Goal: Transaction & Acquisition: Purchase product/service

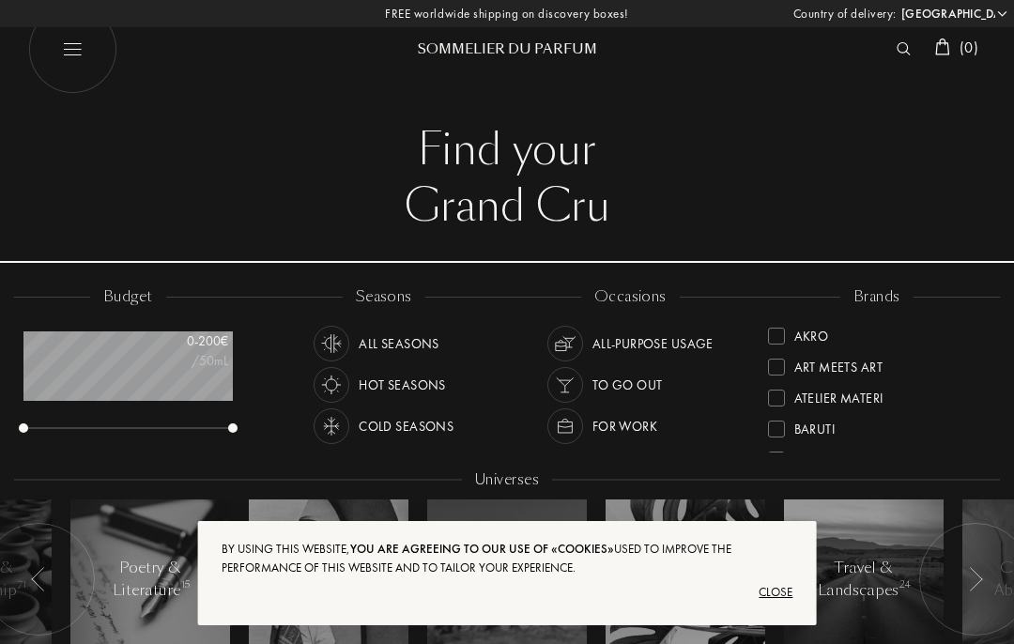
select select "ES"
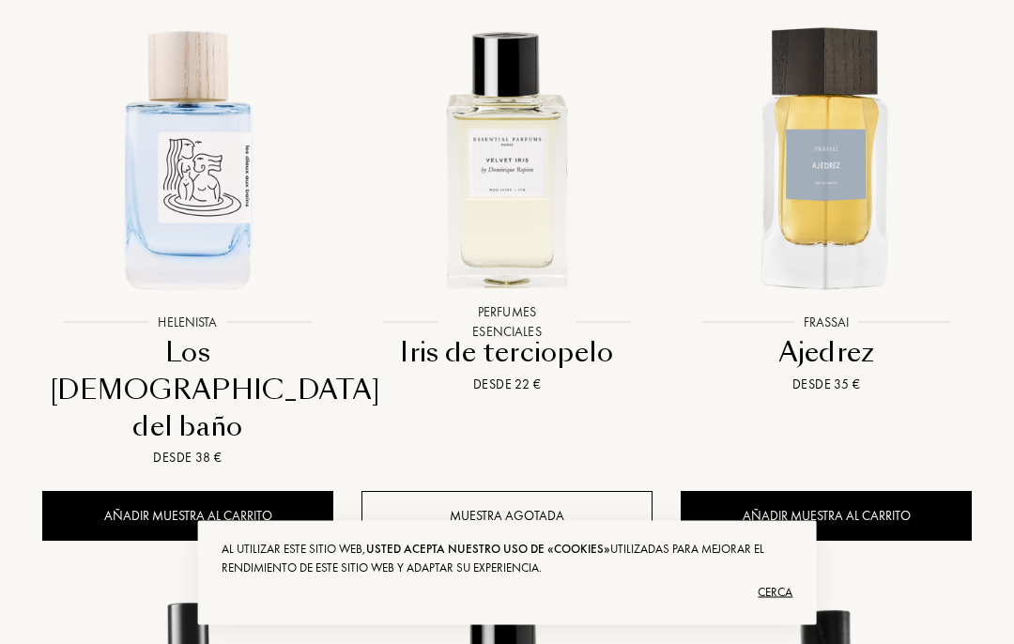
scroll to position [796, 0]
click at [543, 322] on div at bounding box center [506, 173] width 319 height 361
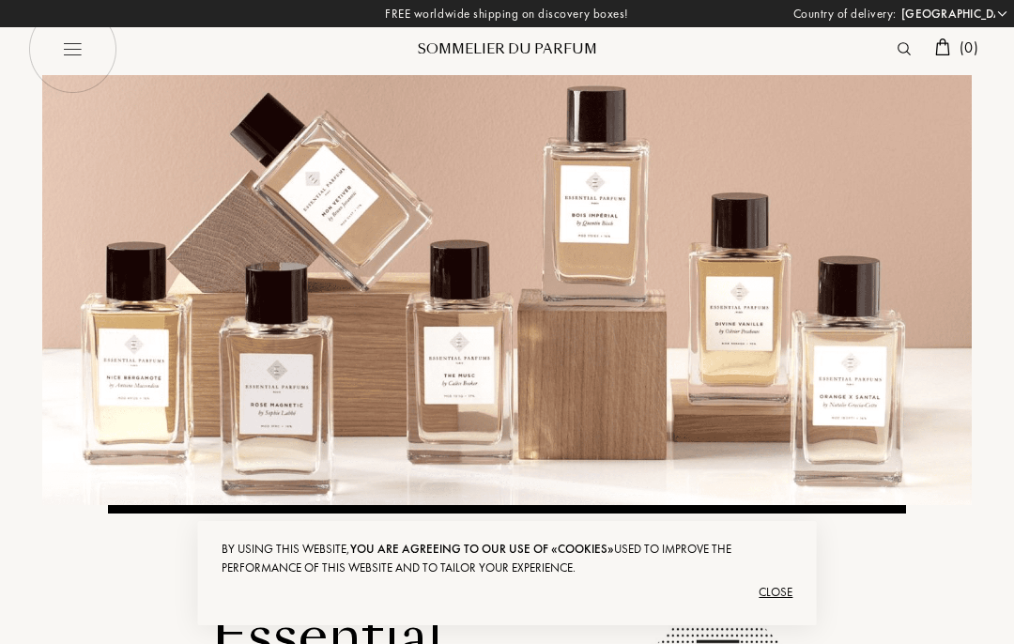
select select "ES"
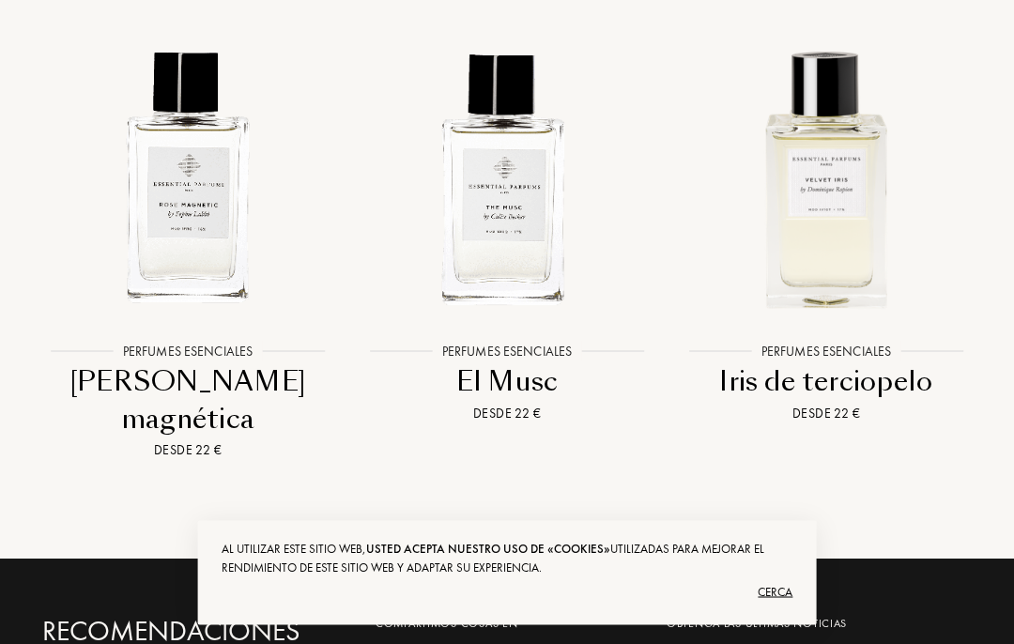
scroll to position [3664, 0]
click at [523, 251] on img at bounding box center [506, 177] width 287 height 287
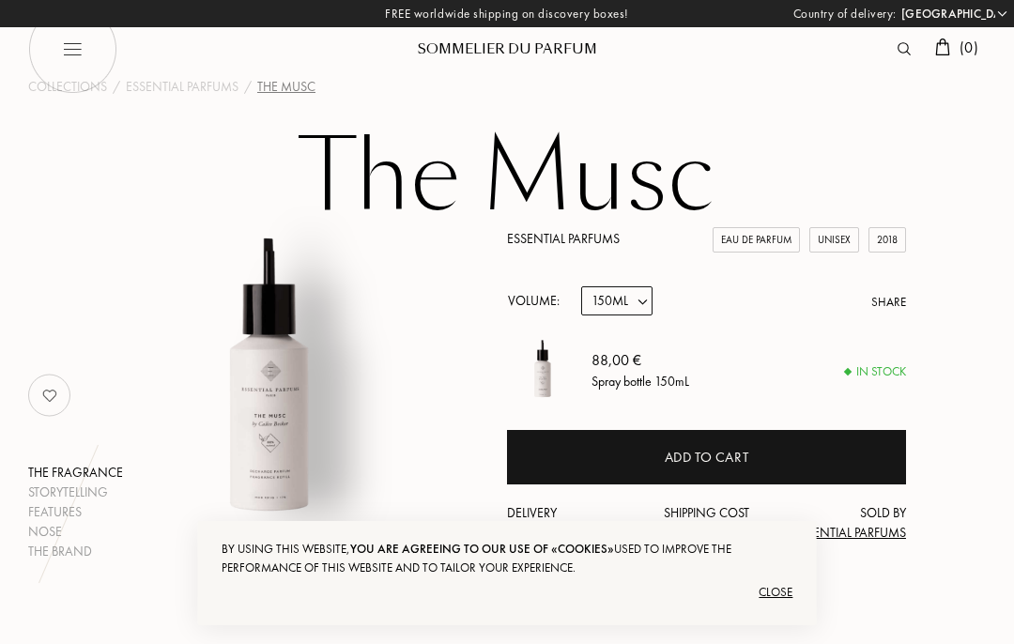
select select "ES"
select select "3"
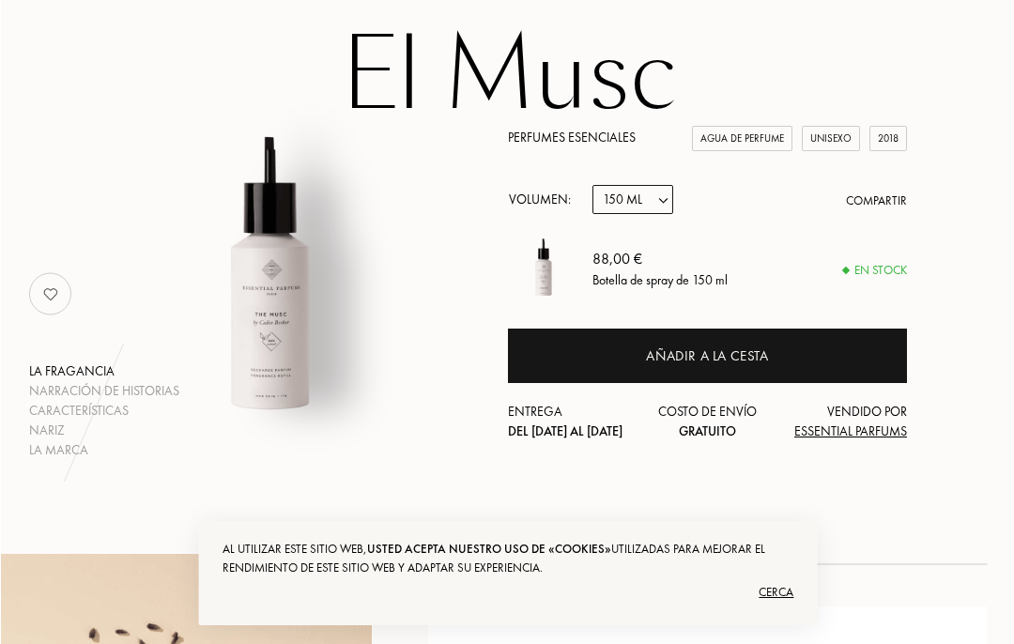
scroll to position [105, 0]
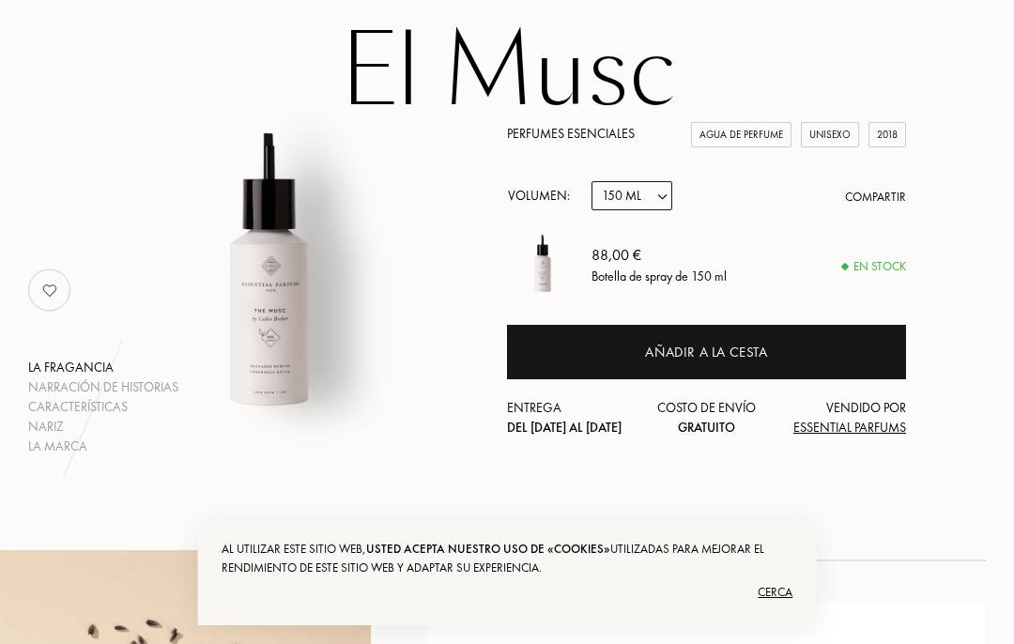
click at [654, 197] on select "Muestra 10 ml 100 ml 150 ml" at bounding box center [632, 195] width 81 height 29
select select "2"
